Goal: Check status: Check status

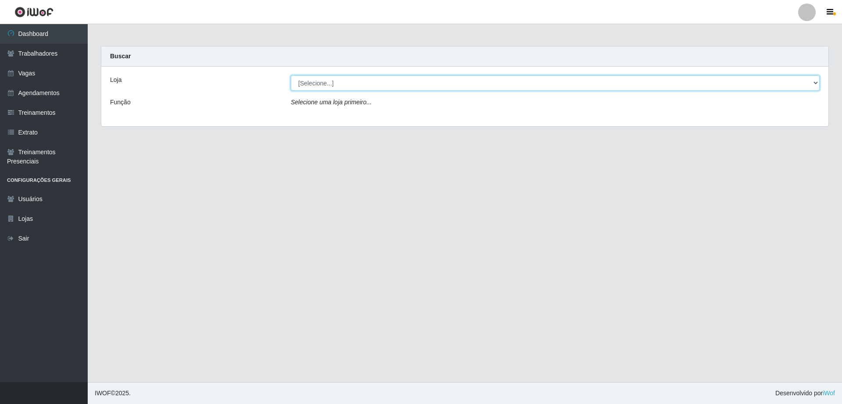
click at [814, 84] on select "[Selecione...] Leite Clan - [GEOGRAPHIC_DATA]" at bounding box center [555, 82] width 529 height 15
select select "452"
click at [291, 75] on select "[Selecione...] Leite Clan - [GEOGRAPHIC_DATA]" at bounding box center [555, 82] width 529 height 15
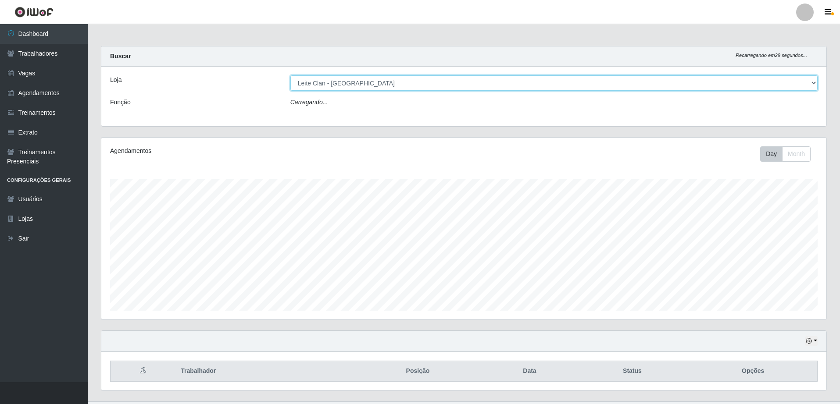
scroll to position [182, 725]
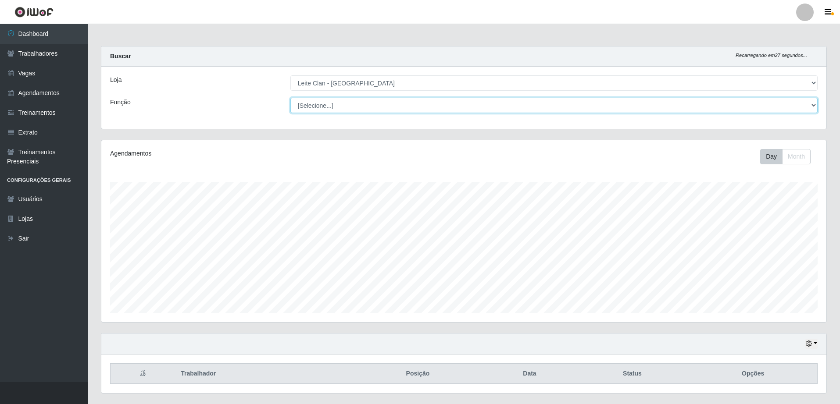
click at [812, 103] on select "[Selecione...] ASG ASG + Carregador e Descarregador de Caminhão Carregador e De…" at bounding box center [553, 105] width 527 height 15
click at [290, 98] on select "[Selecione...] ASG ASG + Carregador e Descarregador de Caminhão Carregador e De…" at bounding box center [553, 105] width 527 height 15
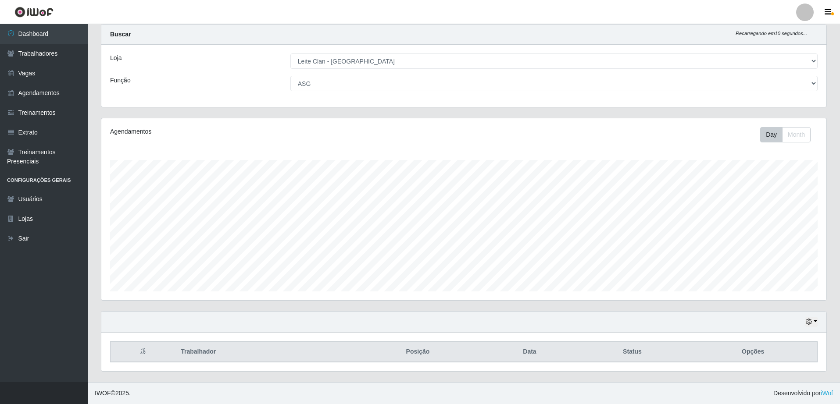
click at [814, 328] on div "Hoje 1 dia 3 dias 1 Semana Não encerrados" at bounding box center [463, 322] width 725 height 21
click at [811, 324] on icon "button" at bounding box center [808, 322] width 6 height 6
click at [767, 286] on button "1 Semana" at bounding box center [782, 289] width 69 height 18
click at [807, 321] on icon "button" at bounding box center [808, 322] width 6 height 6
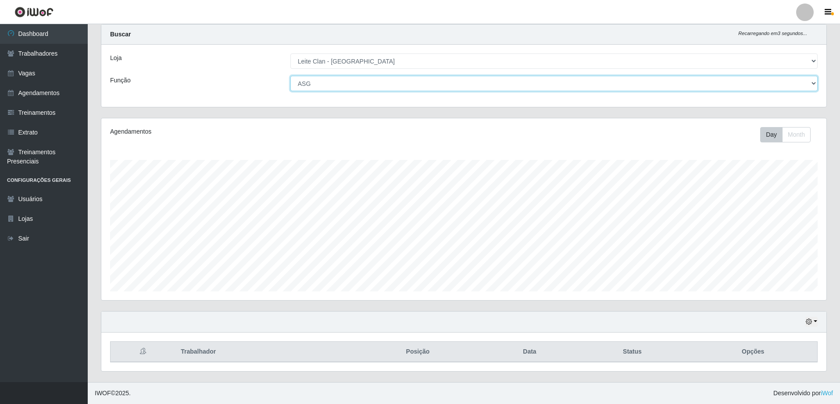
click at [809, 85] on select "[Selecione...] ASG ASG + Carregador e Descarregador de Caminhão Carregador e De…" at bounding box center [553, 83] width 527 height 15
select select "138"
click at [290, 76] on select "[Selecione...] ASG ASG + Carregador e Descarregador de Caminhão Carregador e De…" at bounding box center [553, 83] width 527 height 15
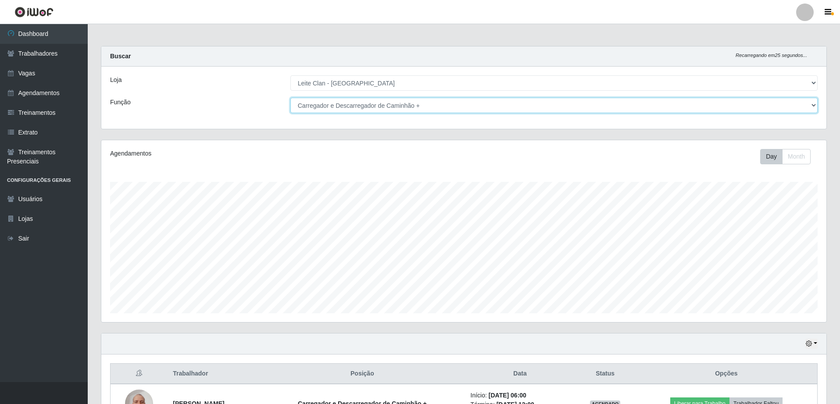
scroll to position [110, 0]
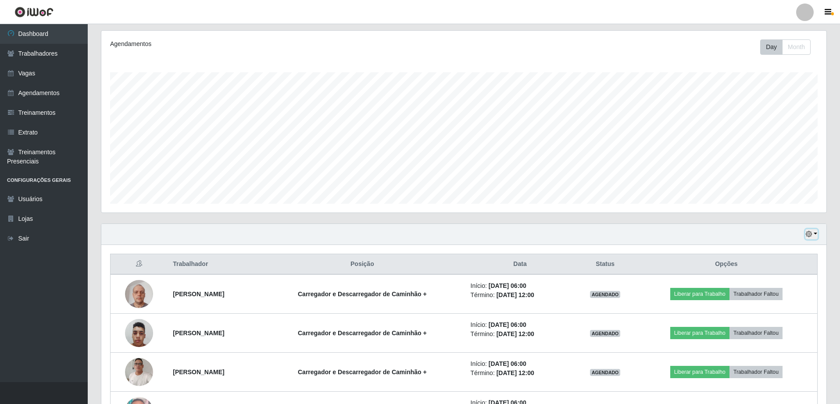
click at [814, 229] on button "button" at bounding box center [811, 234] width 12 height 10
click at [786, 320] on button "Não encerrados" at bounding box center [782, 323] width 69 height 18
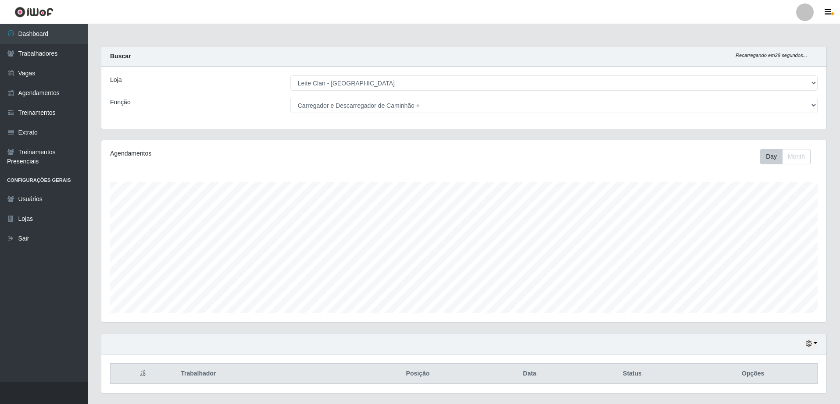
scroll to position [22, 0]
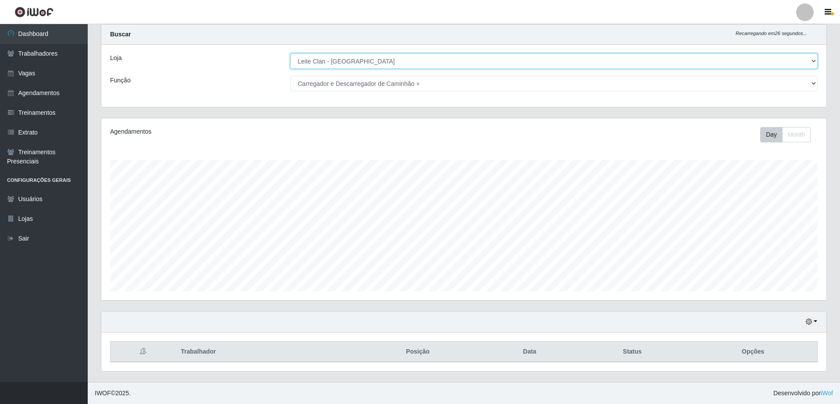
click at [811, 62] on select "[Selecione...] Leite Clan - [GEOGRAPHIC_DATA]" at bounding box center [553, 60] width 527 height 15
